Goal: Task Accomplishment & Management: Complete application form

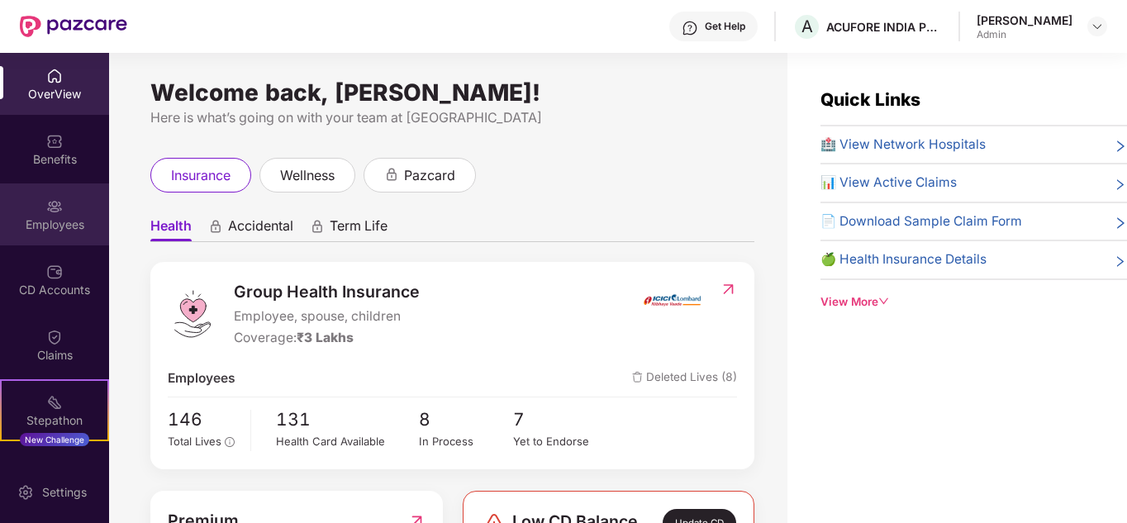
click at [24, 240] on div "Employees" at bounding box center [54, 214] width 109 height 62
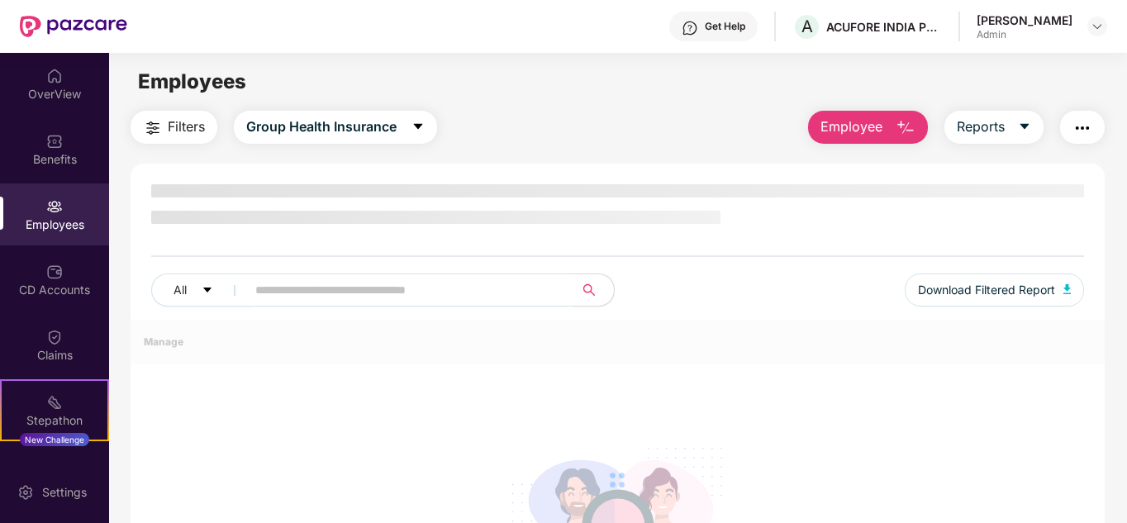
click at [863, 113] on button "Employee" at bounding box center [868, 127] width 120 height 33
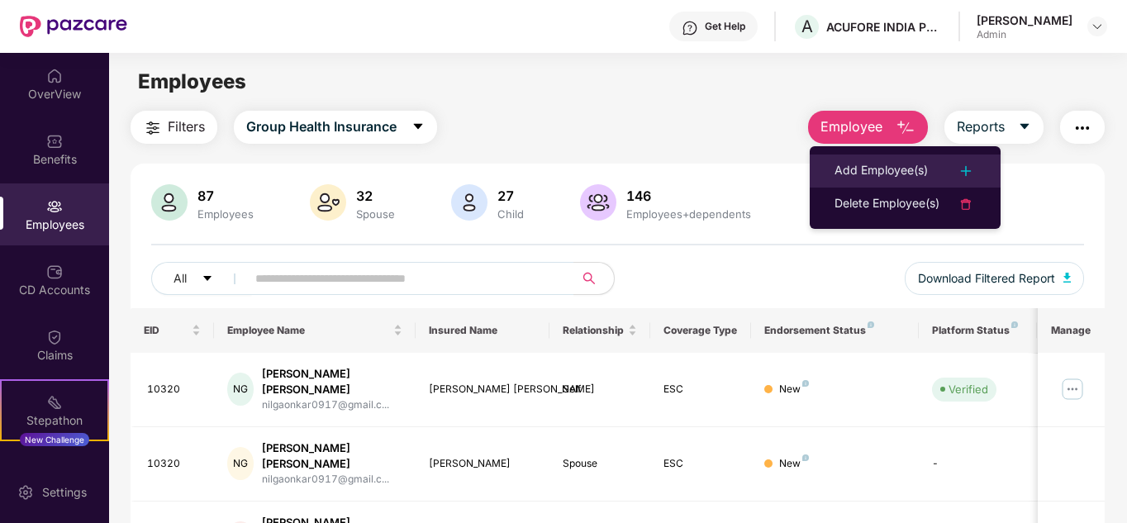
click at [898, 179] on div "Add Employee(s)" at bounding box center [880, 171] width 93 height 20
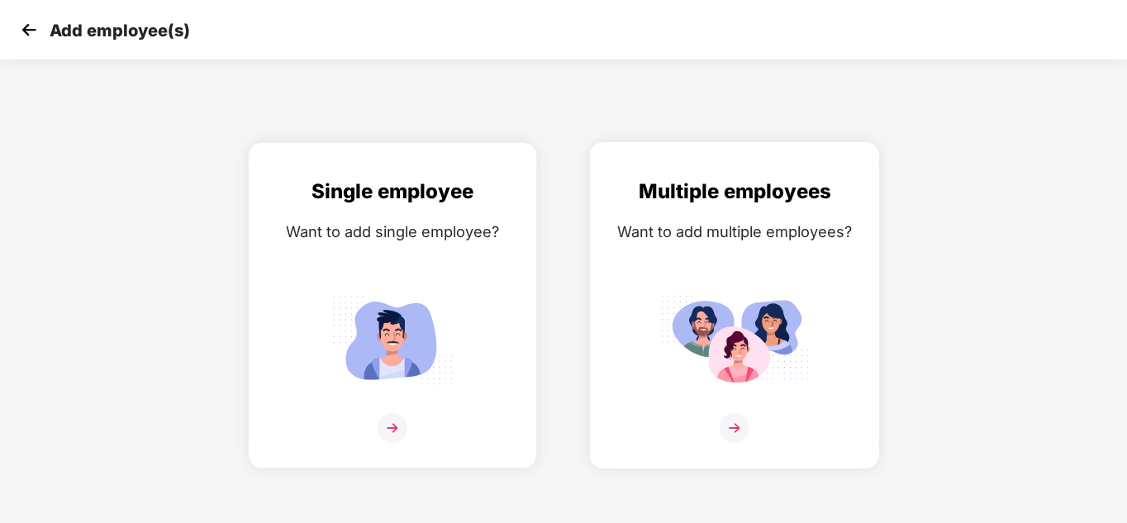
click at [775, 282] on div "Multiple employees Want to add multiple employees?" at bounding box center [734, 320] width 254 height 288
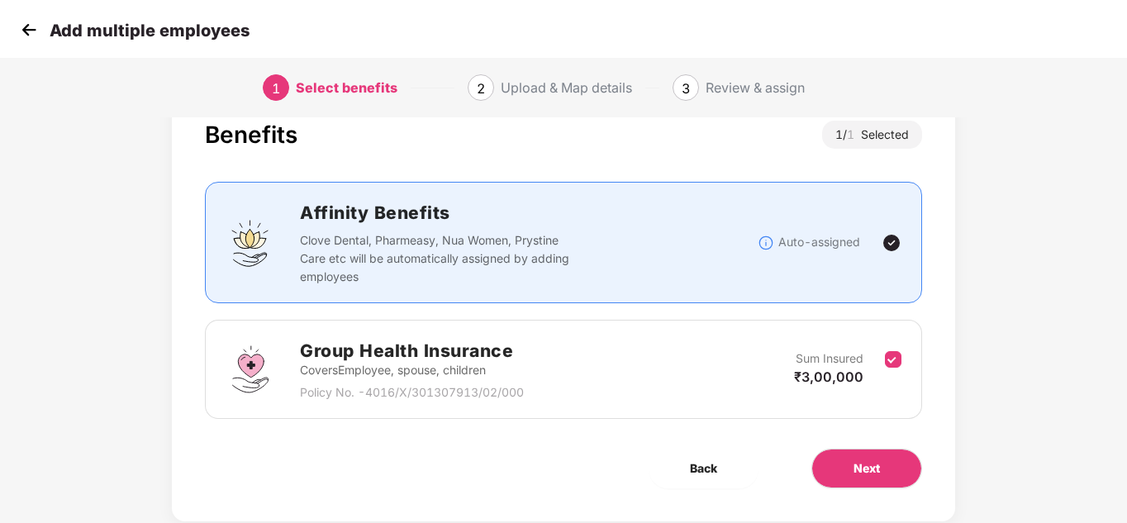
scroll to position [88, 0]
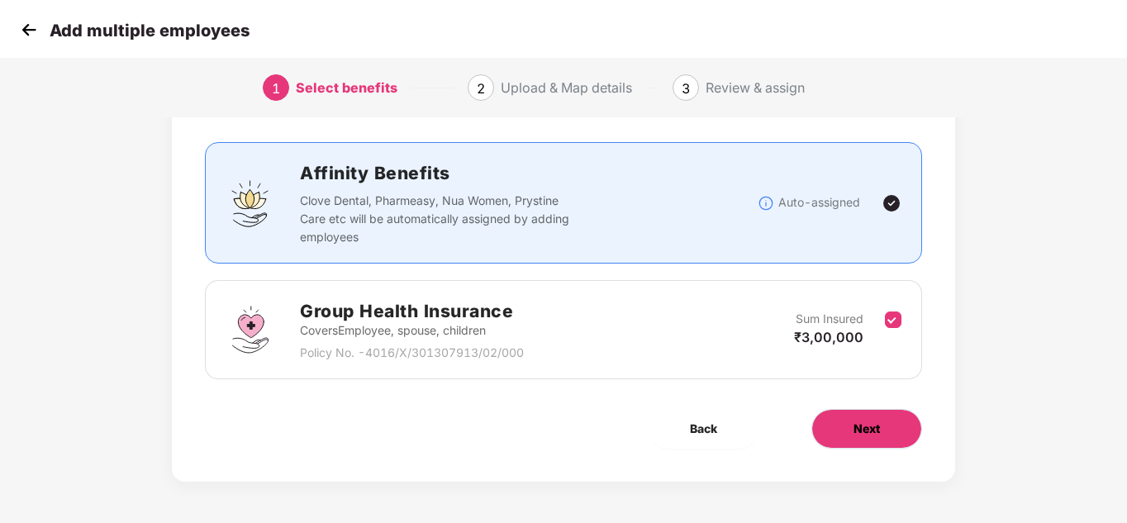
click at [870, 421] on span "Next" at bounding box center [866, 429] width 26 height 18
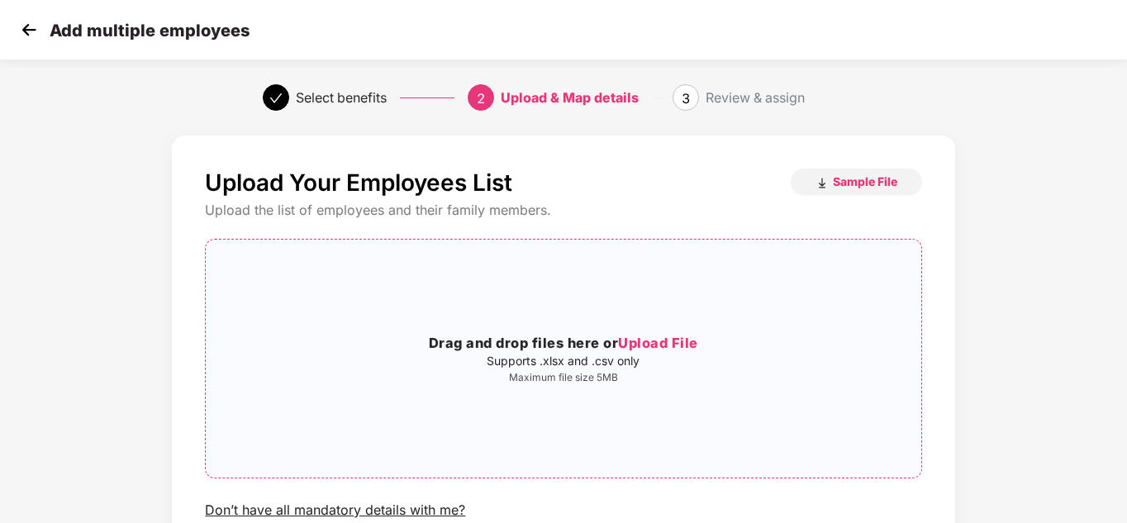
scroll to position [140, 0]
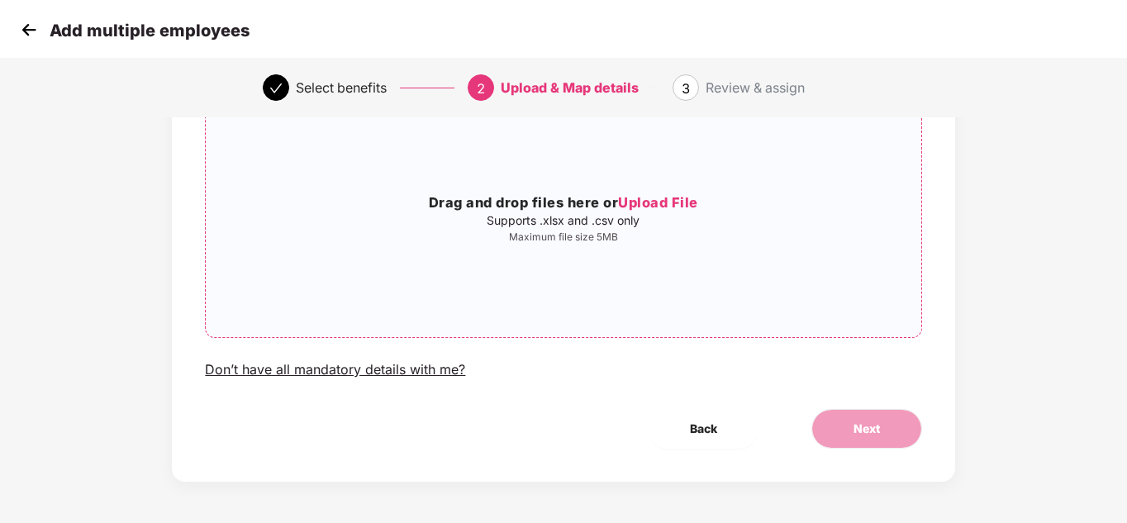
click at [560, 209] on h3 "Drag and drop files here or Upload File" at bounding box center [563, 202] width 715 height 21
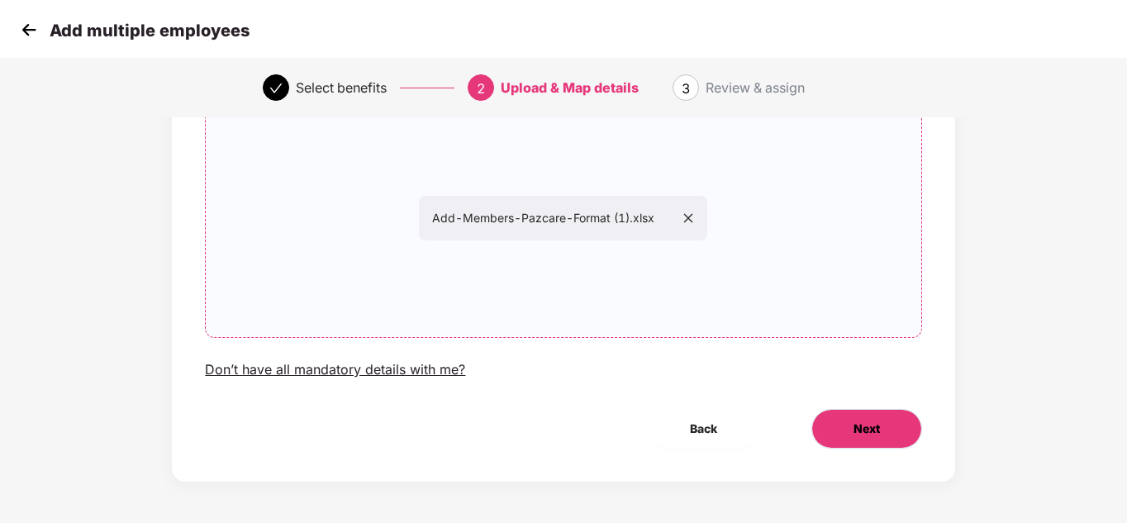
click at [860, 431] on span "Next" at bounding box center [866, 429] width 26 height 18
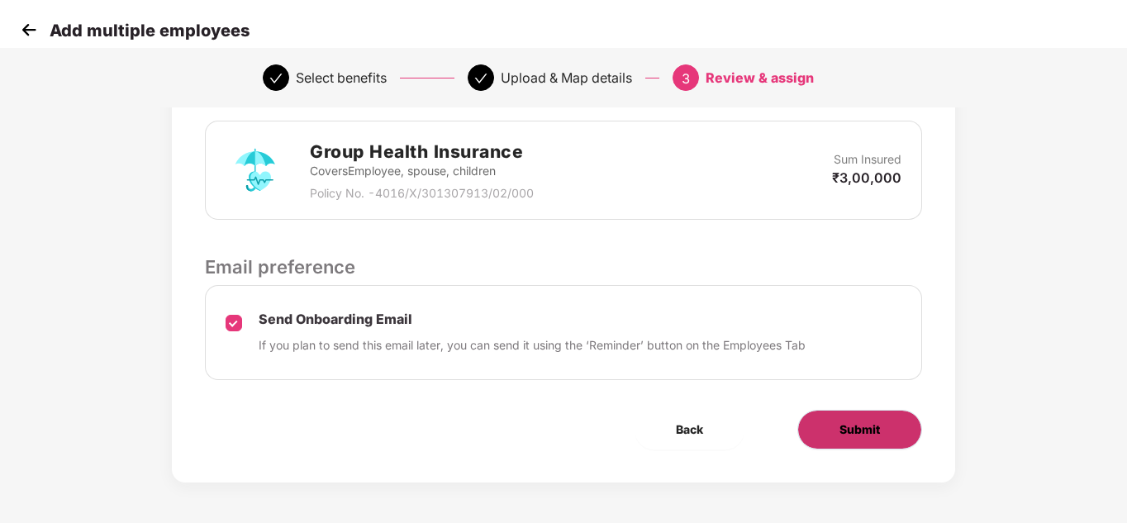
scroll to position [416, 0]
click at [859, 429] on span "Submit" at bounding box center [859, 429] width 40 height 18
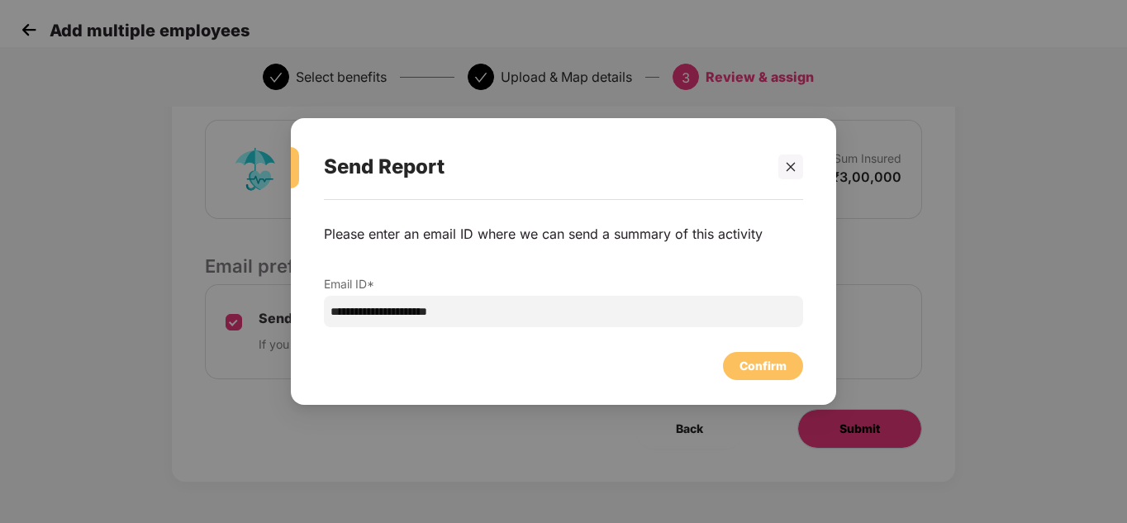
scroll to position [0, 0]
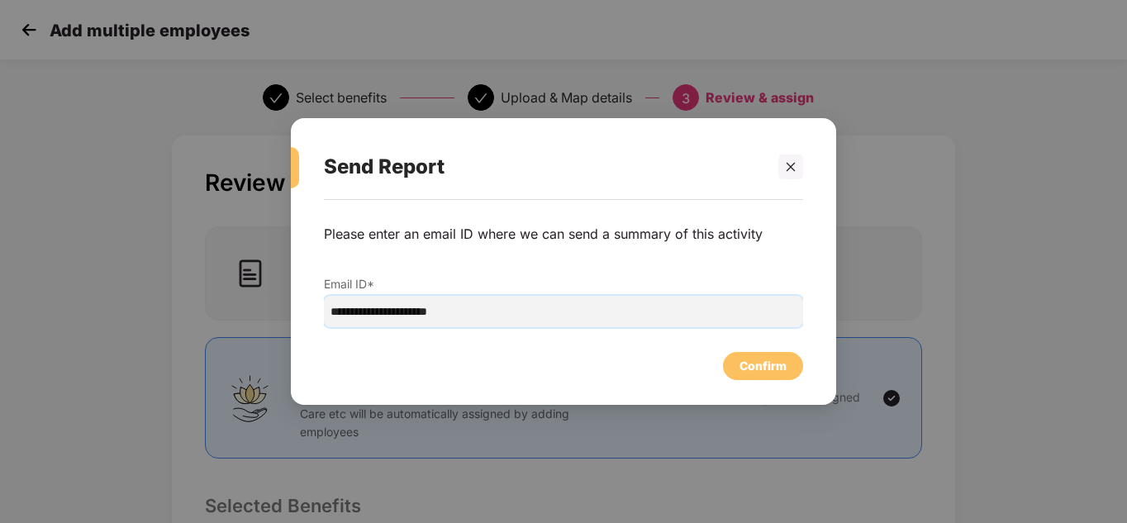
click at [487, 312] on input "**********" at bounding box center [563, 311] width 479 height 31
type input "**********"
click at [772, 358] on div "Confirm" at bounding box center [762, 366] width 47 height 18
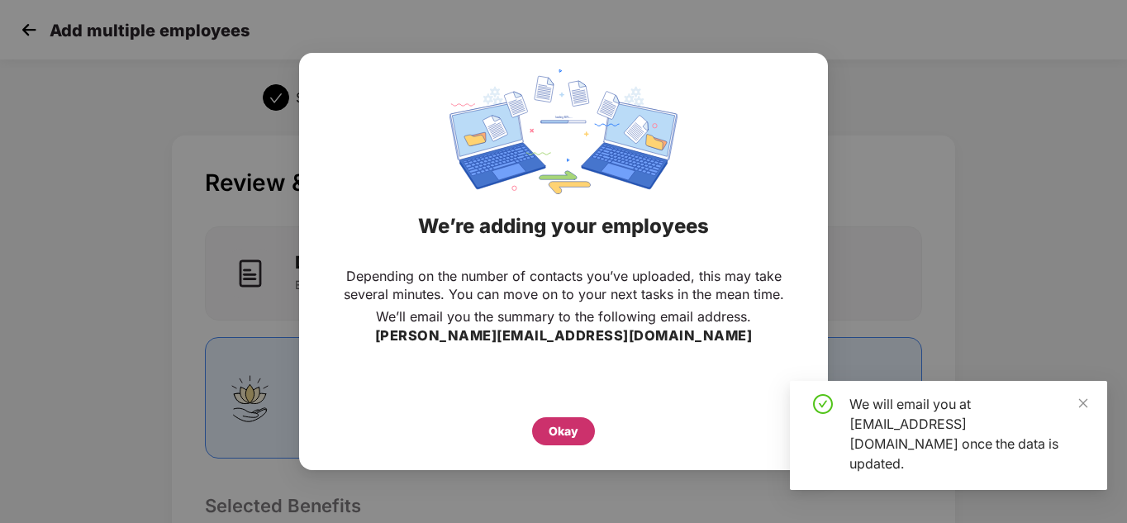
click at [571, 420] on div "Okay" at bounding box center [563, 431] width 63 height 28
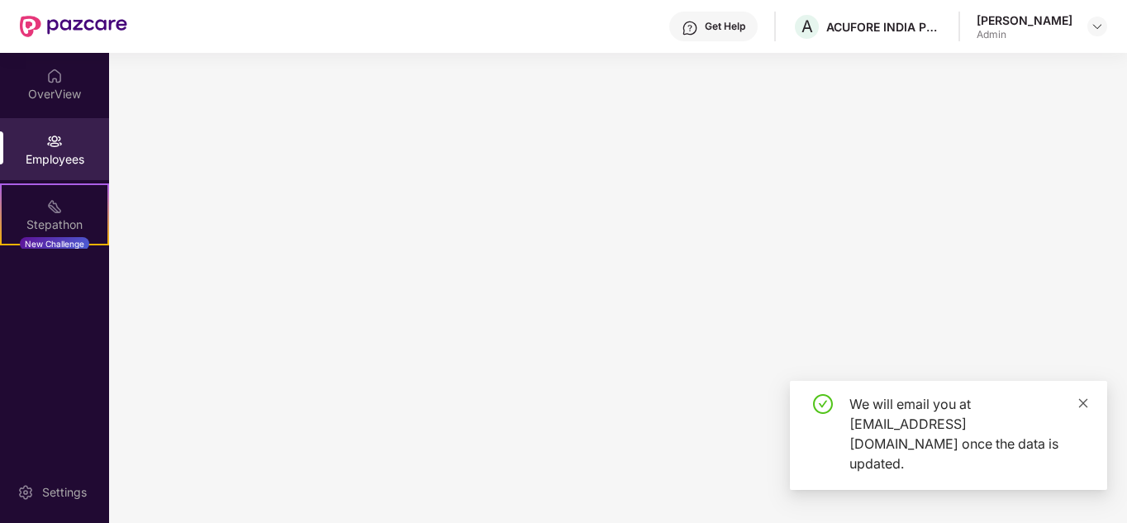
click at [1086, 409] on icon "close" at bounding box center [1083, 403] width 12 height 12
